Goal: Task Accomplishment & Management: Use online tool/utility

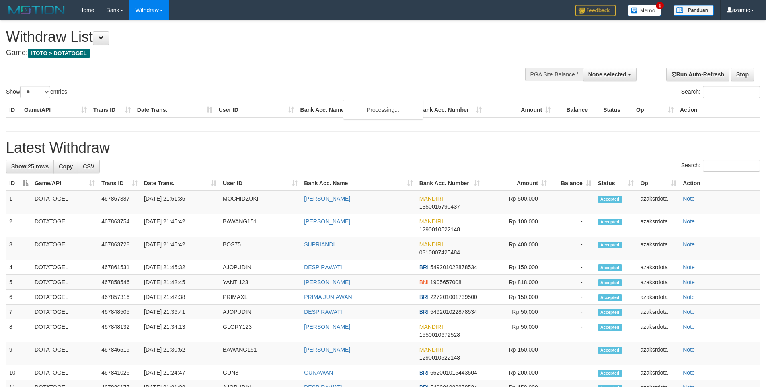
select select
select select "**"
select select
select select "**"
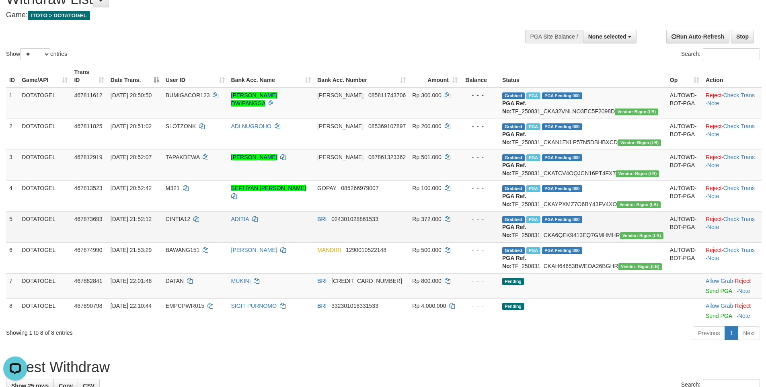
scroll to position [105, 0]
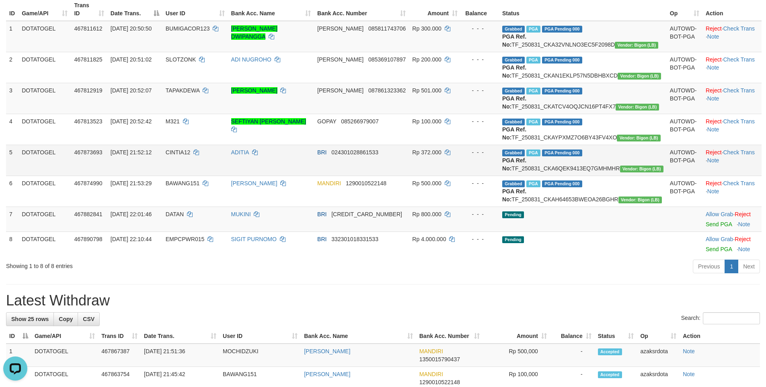
click at [536, 176] on td "Grabbed PGA PGA Pending 000 PGA Ref. No: TF_250831_CKA6QEK9413EQ7GMHMHR Vendor:…" at bounding box center [583, 160] width 168 height 31
drag, startPoint x: 536, startPoint y: 202, endPoint x: 577, endPoint y: 198, distance: 40.8
click at [540, 176] on td "Grabbed PGA PGA Pending 000 PGA Ref. No: TF_250831_CKA6QEK9413EQ7GMHMHR Vendor:…" at bounding box center [583, 160] width 168 height 31
click at [577, 176] on td "Grabbed PGA PGA Pending 000 PGA Ref. No: TF_250831_CKA6QEK9413EQ7GMHMHR Vendor:…" at bounding box center [583, 160] width 168 height 31
copy td "TF_250831_CKA6QEK9413EQ7GMHMHR"
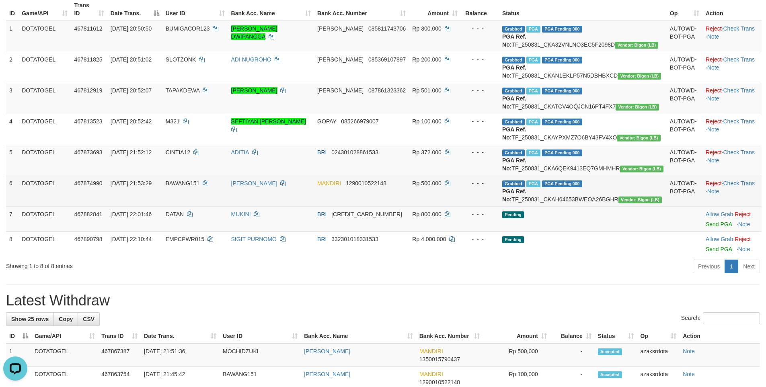
click at [540, 207] on td "Grabbed PGA PGA Pending 000 PGA Ref. No: TF_250831_CKAH64653BWEOA26BGHR Vendor:…" at bounding box center [583, 191] width 168 height 31
copy td "TF_250831_CKAH64653BWEOA26BGHR"
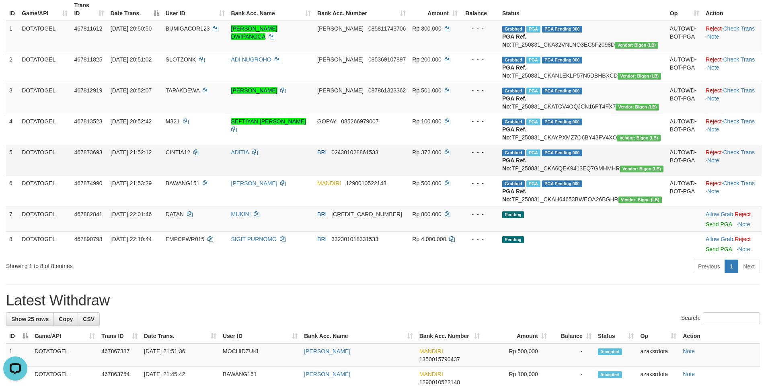
click at [124, 156] on span "[DATE] 21:52:12" at bounding box center [131, 152] width 41 height 6
click at [120, 156] on span "[DATE] 21:52:12" at bounding box center [131, 152] width 41 height 6
drag, startPoint x: 120, startPoint y: 183, endPoint x: 155, endPoint y: 184, distance: 35.8
click at [123, 156] on span "[DATE] 21:52:12" at bounding box center [131, 152] width 41 height 6
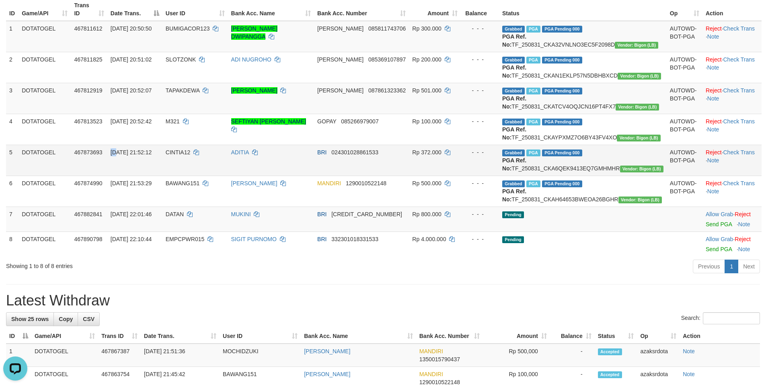
click at [152, 156] on span "[DATE] 21:52:12" at bounding box center [131, 152] width 41 height 6
copy span "[DATE] 21:52:12"
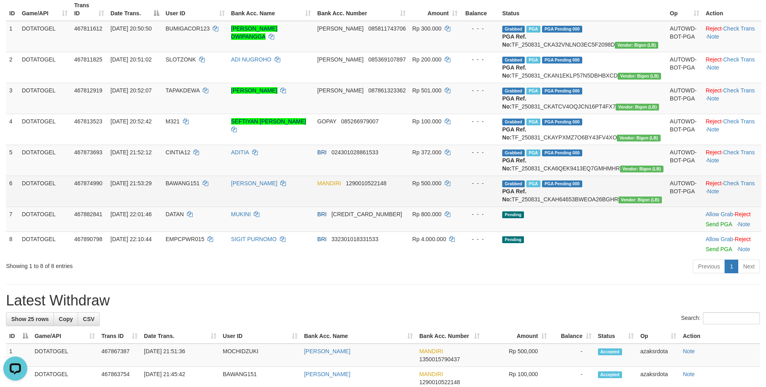
click at [115, 207] on td "[DATE] 21:53:29" at bounding box center [134, 191] width 55 height 31
click at [119, 187] on span "[DATE] 21:53:29" at bounding box center [131, 183] width 41 height 6
click at [163, 207] on td "[DATE] 21:53:29" at bounding box center [134, 191] width 55 height 31
copy span "[DATE] 21:53:29"
